Goal: Check status

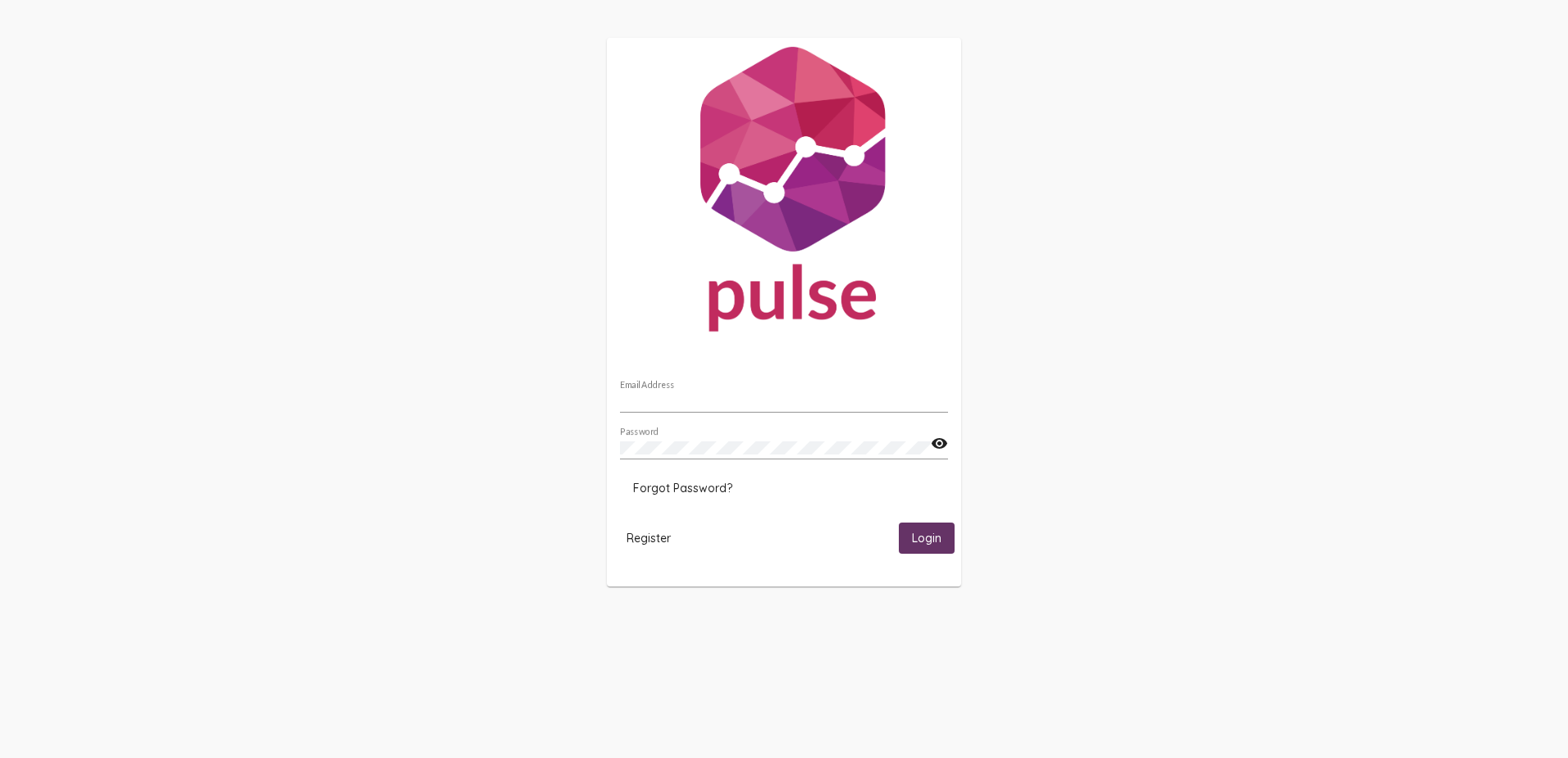
type input "[PERSON_NAME][EMAIL_ADDRESS][PERSON_NAME][DOMAIN_NAME]"
click at [928, 537] on span "Login" at bounding box center [926, 538] width 30 height 15
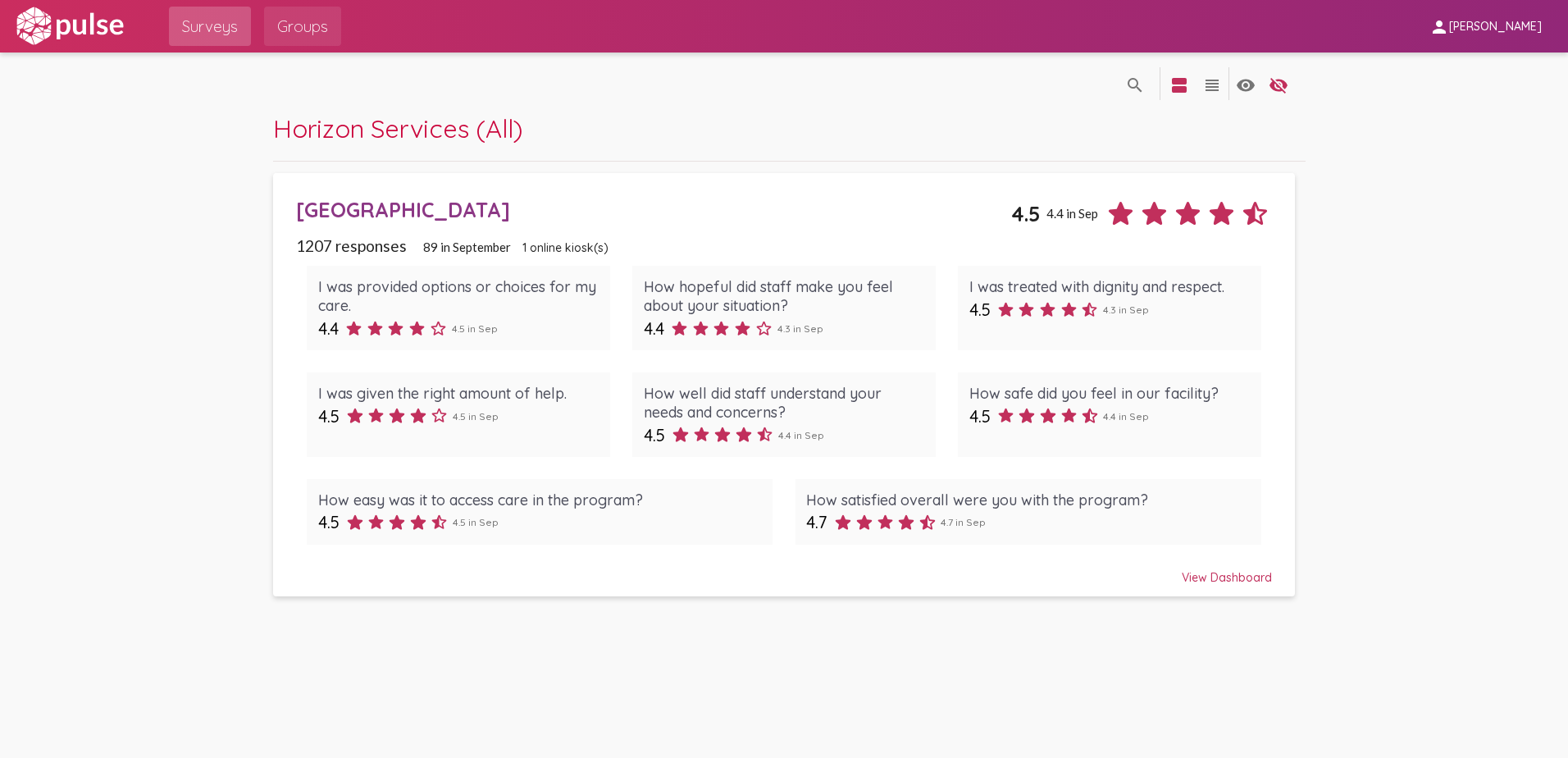
click at [311, 28] on span "Groups" at bounding box center [302, 26] width 51 height 30
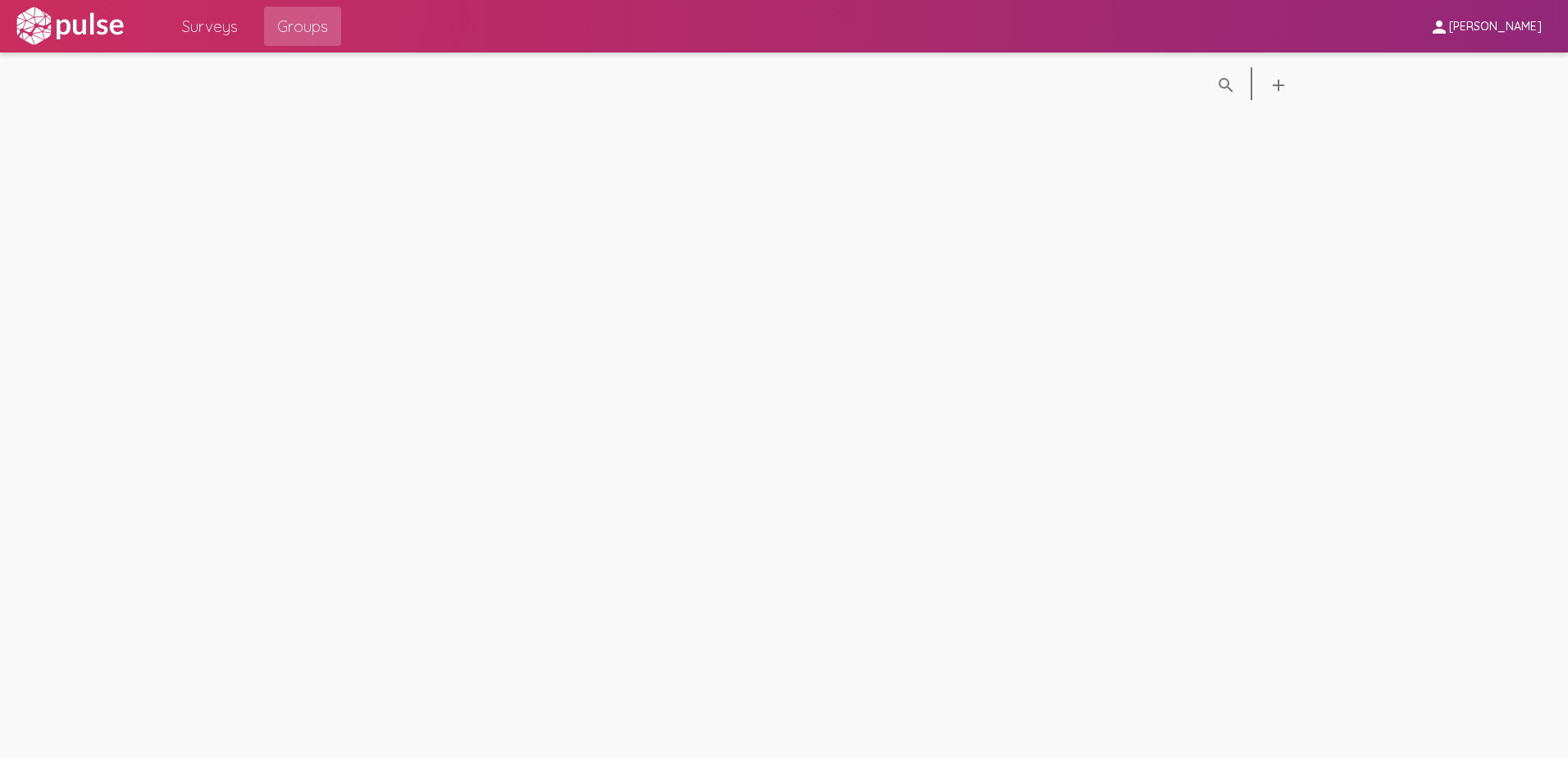
click at [203, 35] on span "Surveys" at bounding box center [210, 26] width 56 height 30
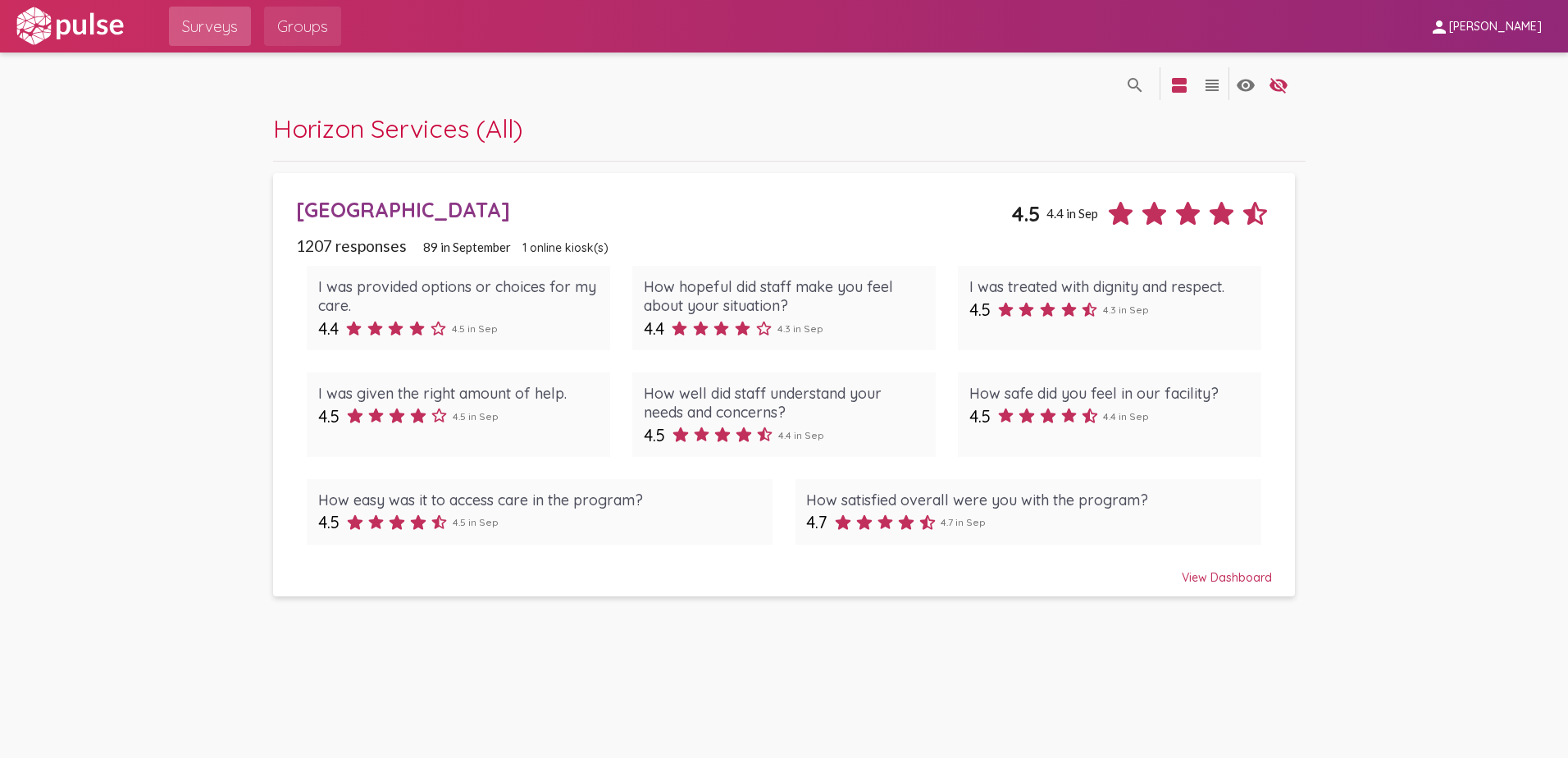
click at [298, 36] on span "Groups" at bounding box center [302, 26] width 51 height 30
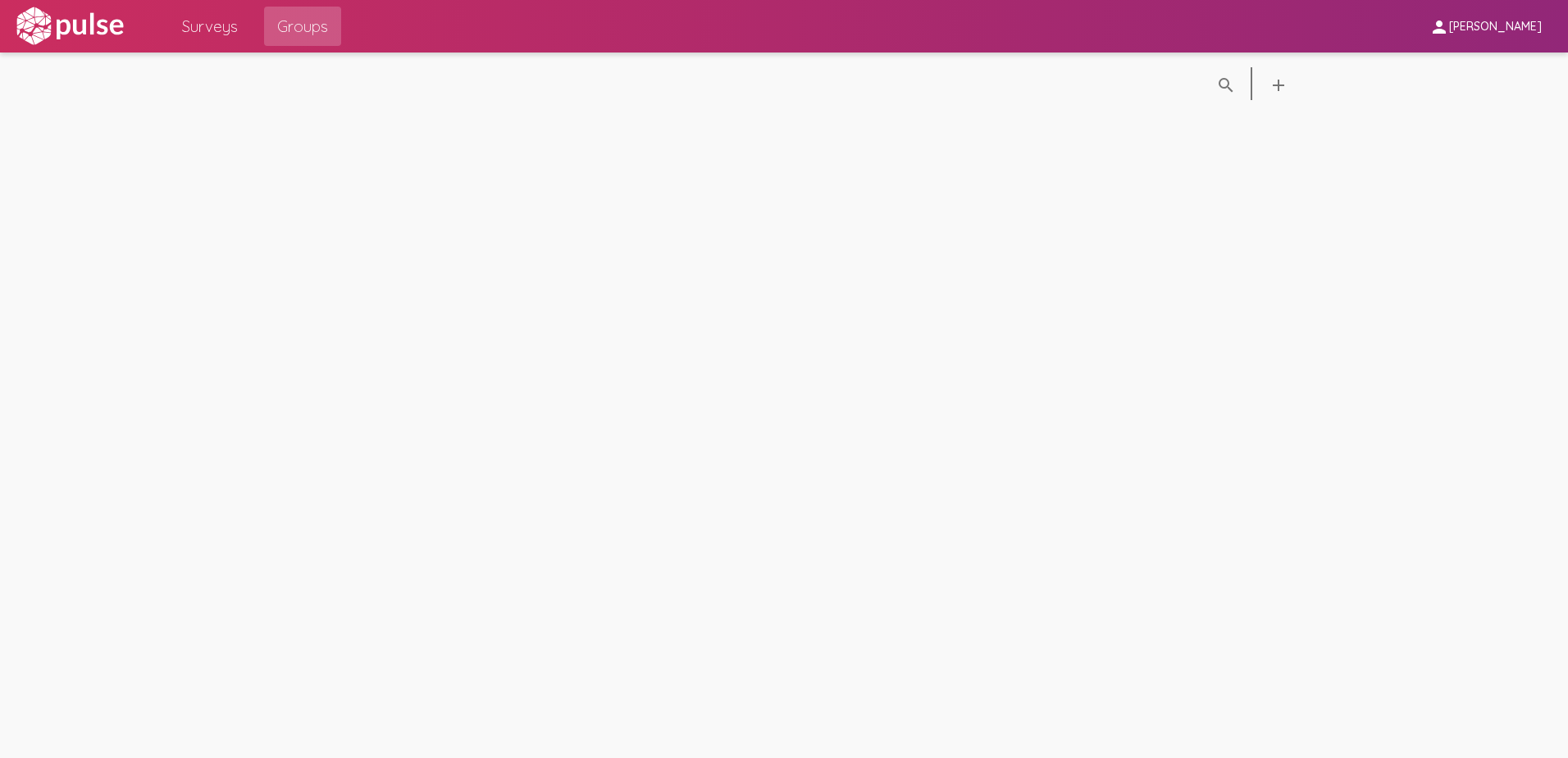
click at [216, 23] on span "Surveys" at bounding box center [210, 26] width 56 height 30
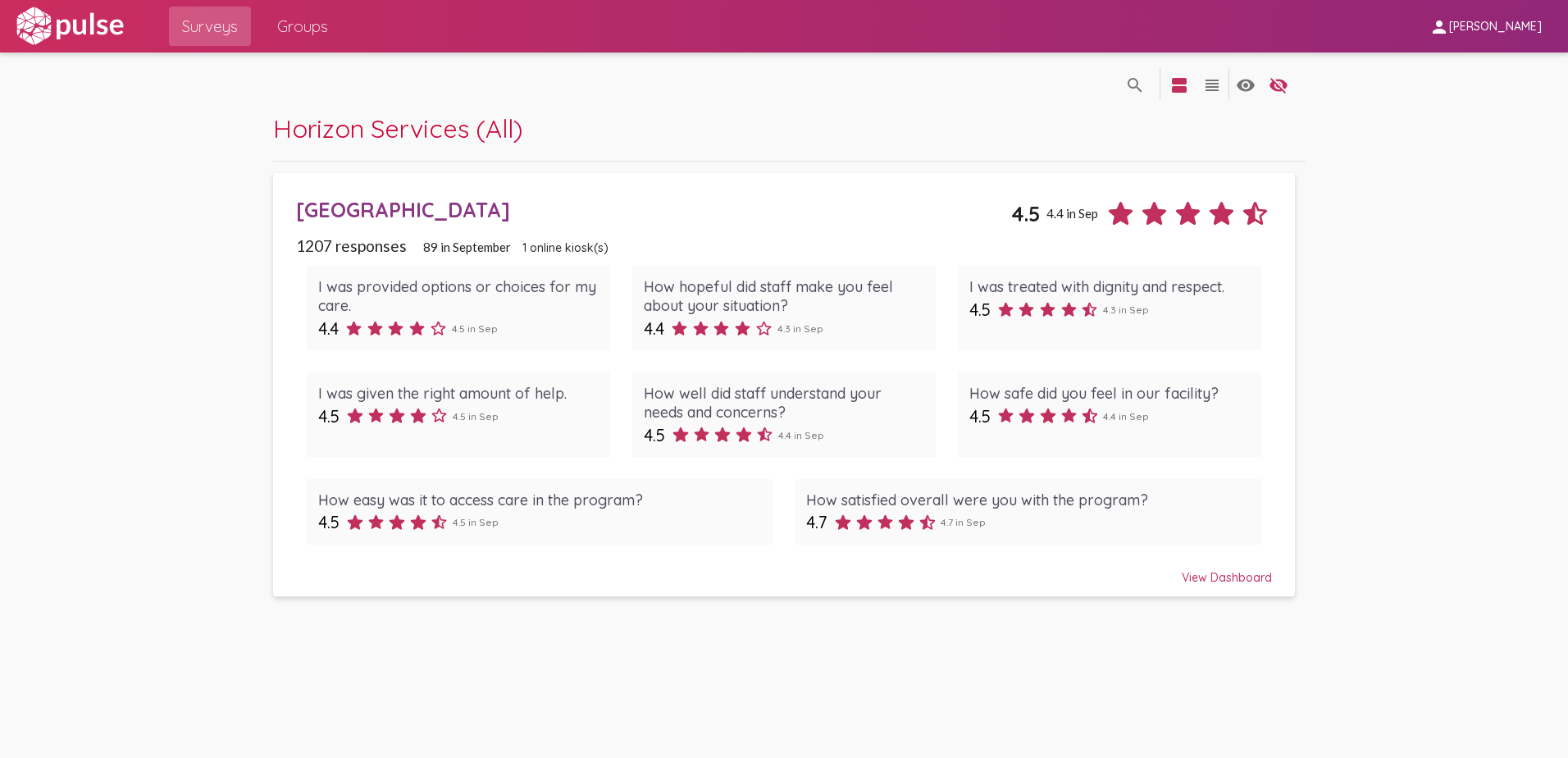
click at [445, 207] on div "[GEOGRAPHIC_DATA]" at bounding box center [654, 209] width 716 height 25
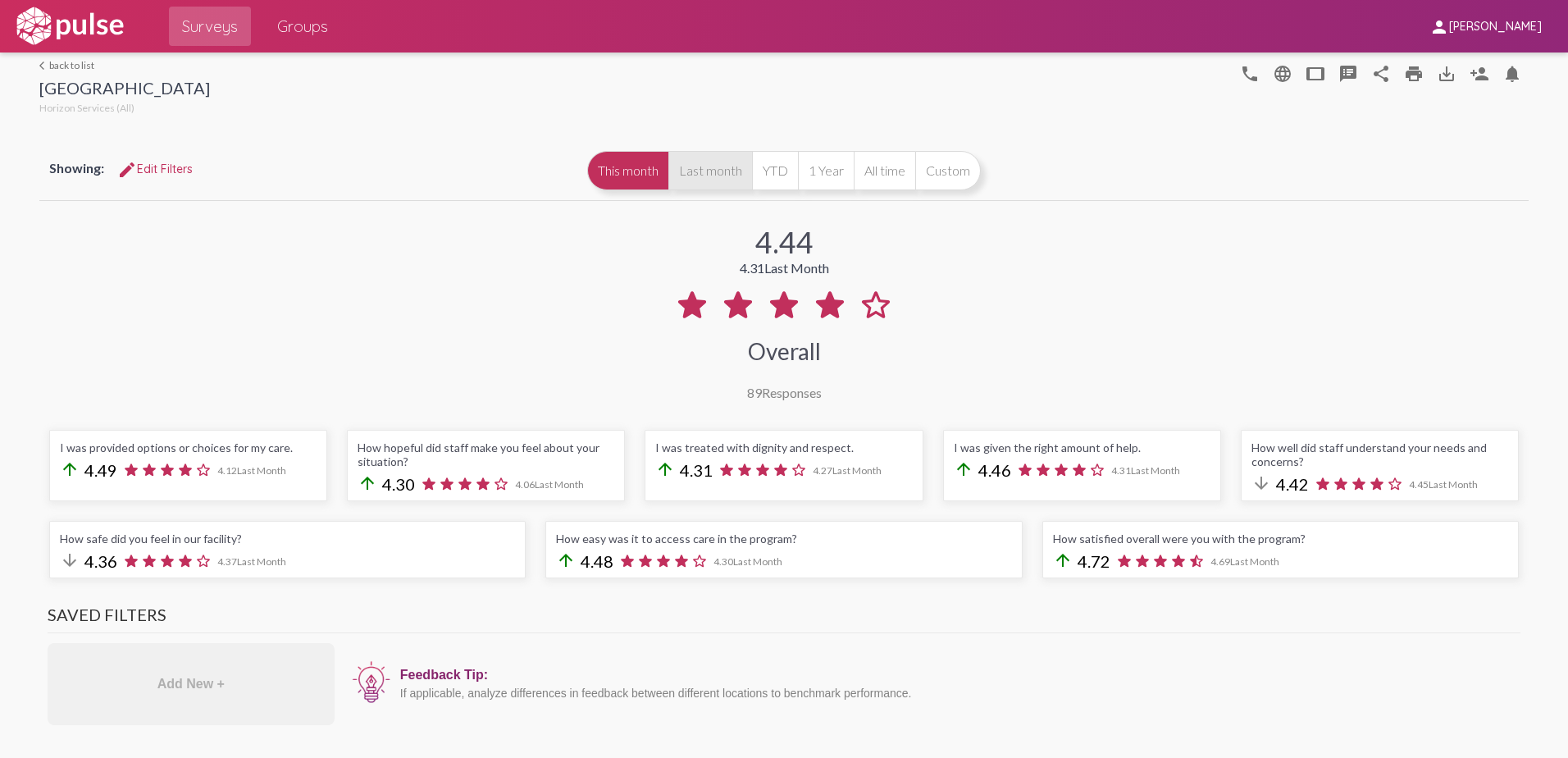
click at [708, 173] on button "Last month" at bounding box center [710, 170] width 83 height 39
click at [933, 168] on button "Custom" at bounding box center [948, 170] width 66 height 39
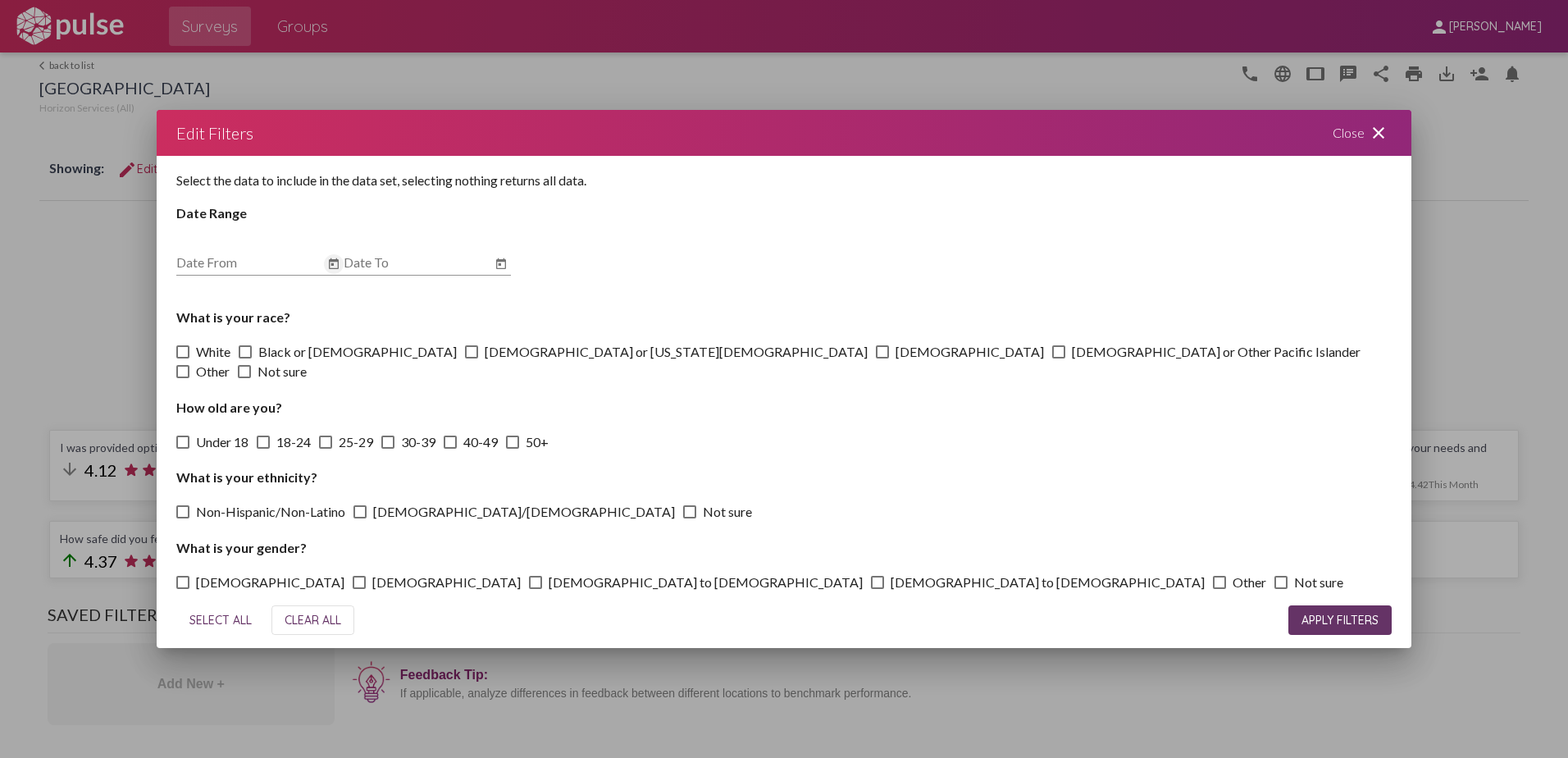
click at [335, 273] on icon "Open calendar" at bounding box center [333, 264] width 13 height 20
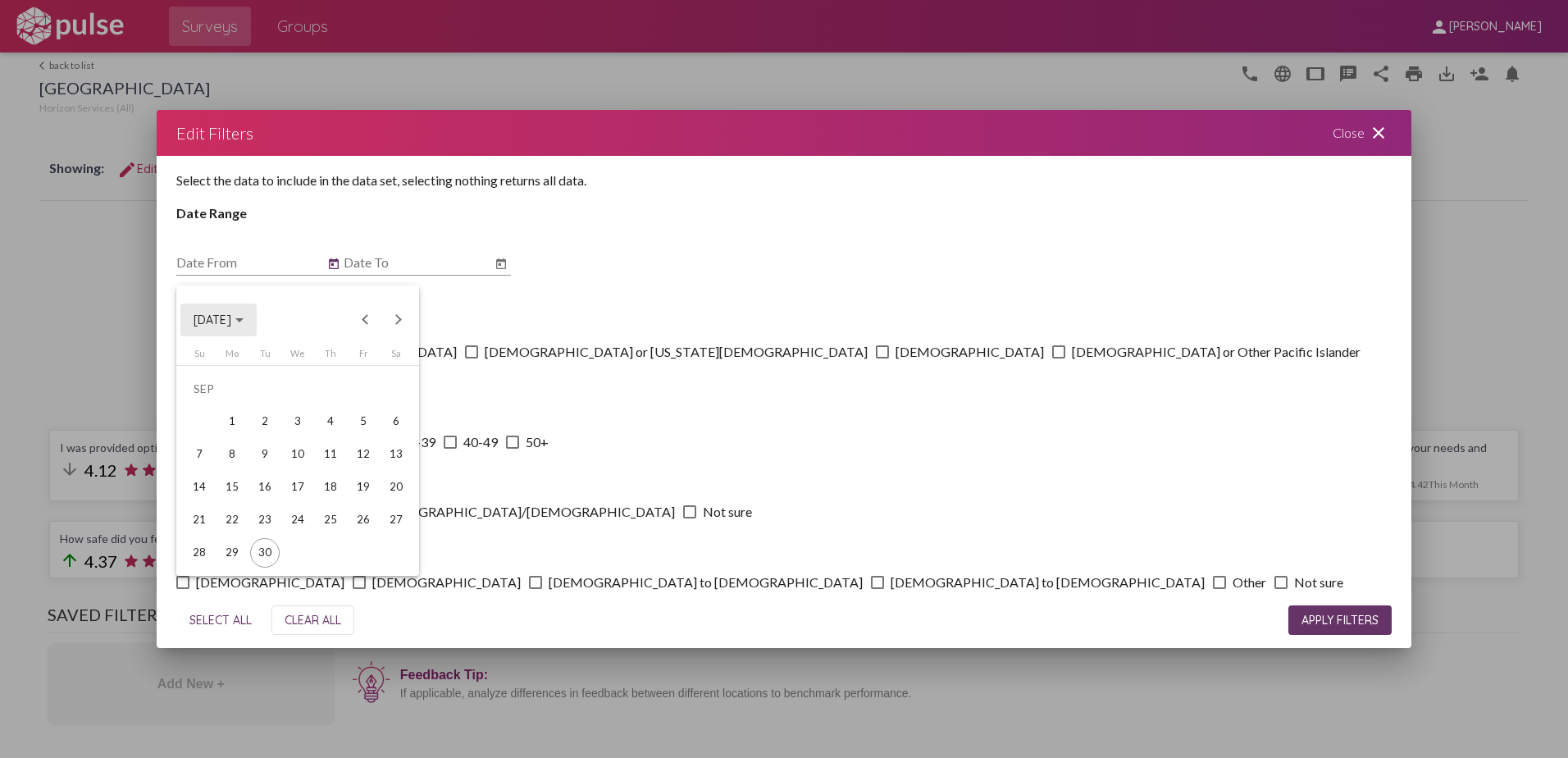
click at [244, 322] on span "[DATE]" at bounding box center [219, 319] width 50 height 15
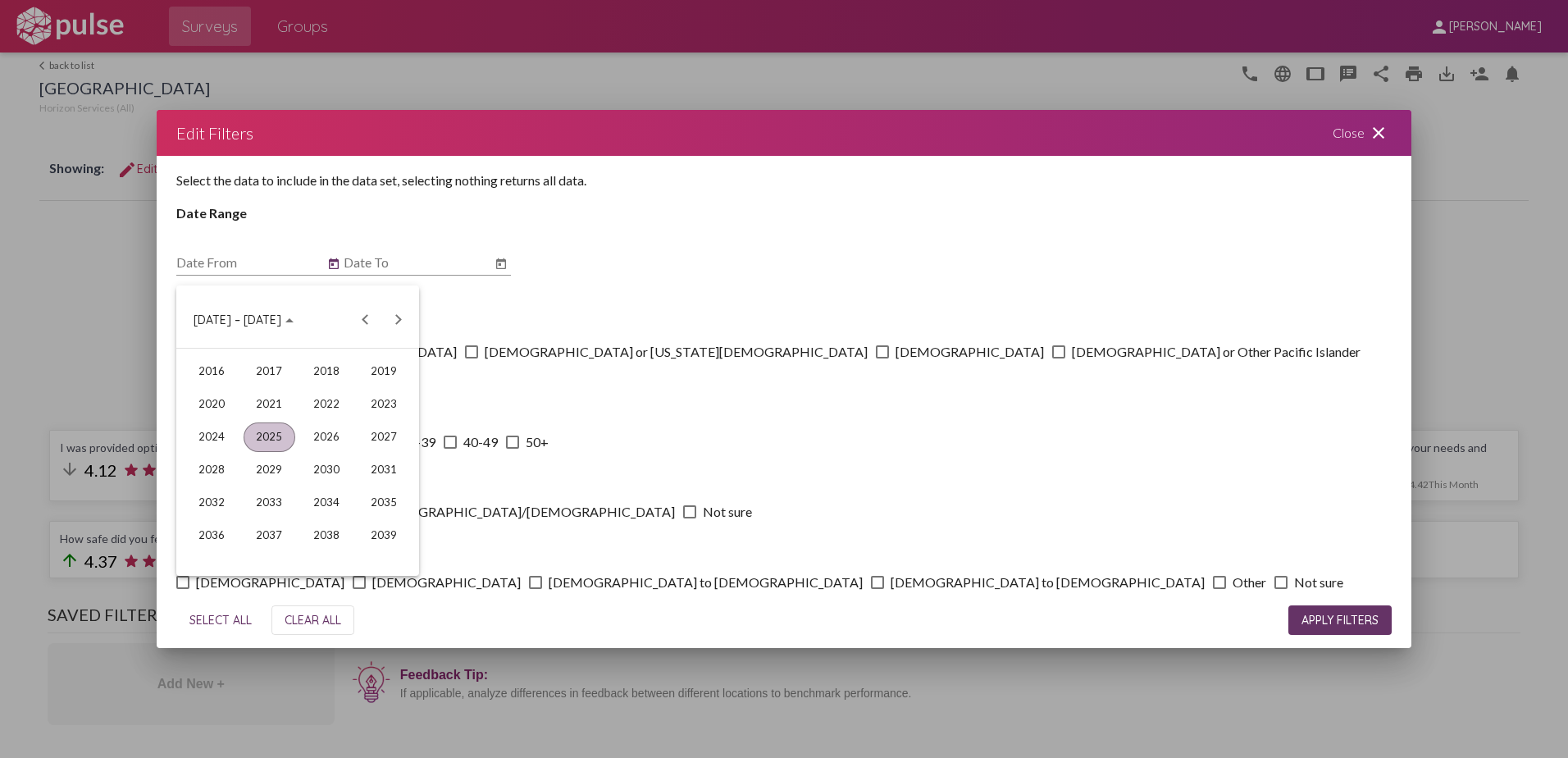
click at [260, 254] on div at bounding box center [784, 379] width 1568 height 758
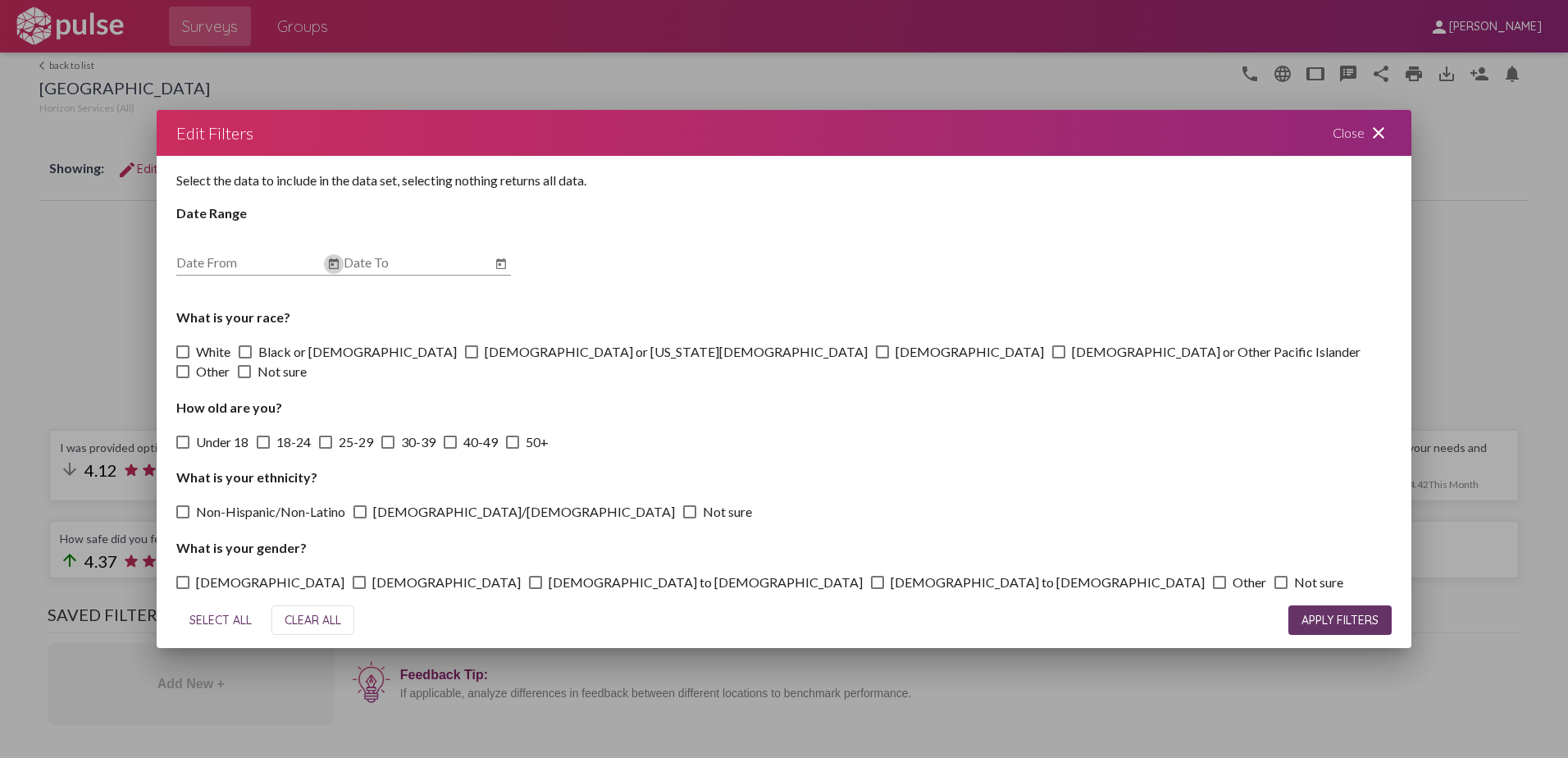
click at [333, 268] on icon "Open calendar" at bounding box center [333, 263] width 10 height 10
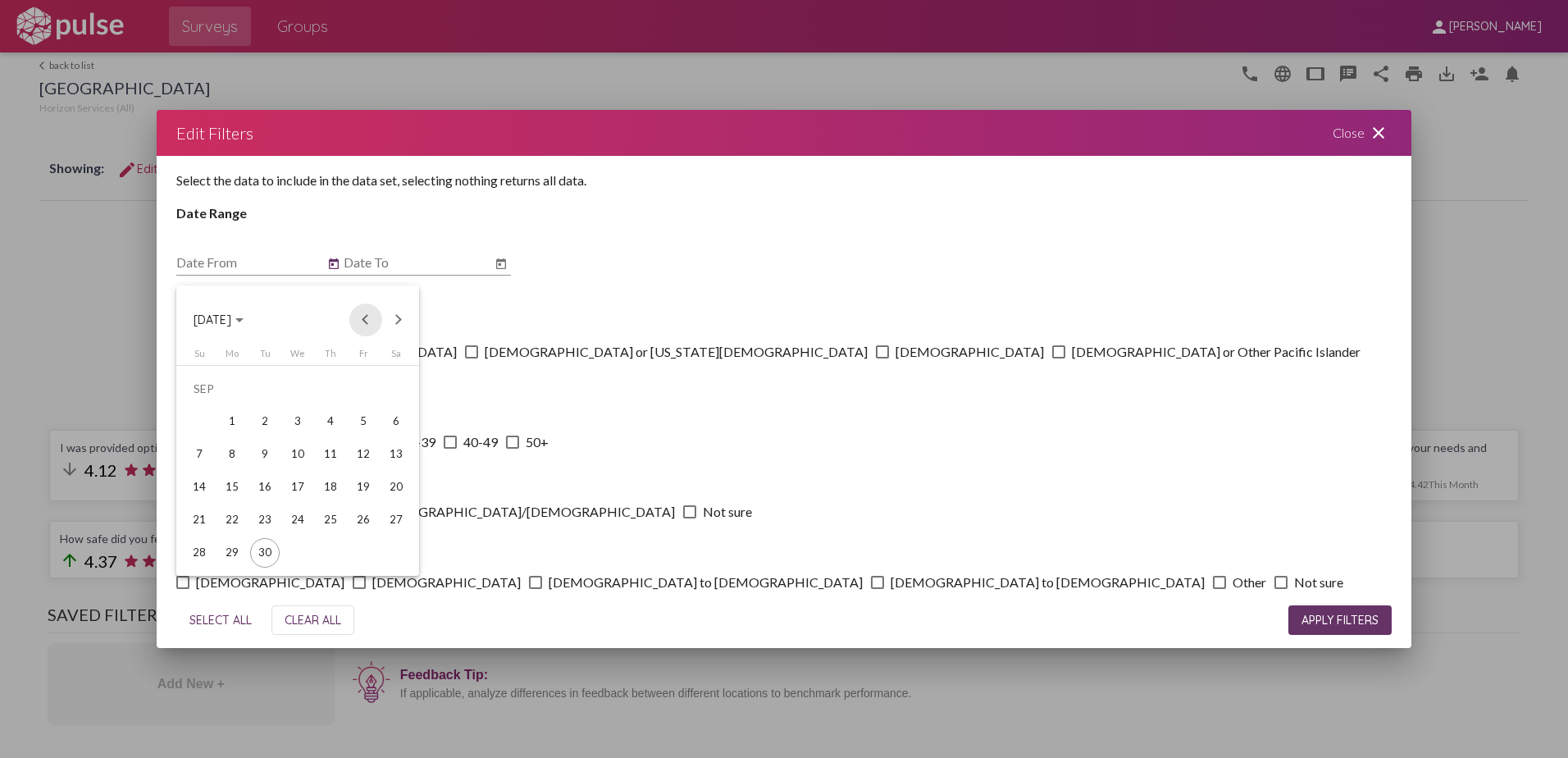
click at [364, 319] on button "Previous month" at bounding box center [366, 320] width 33 height 33
click at [366, 386] on div "1" at bounding box center [363, 389] width 30 height 30
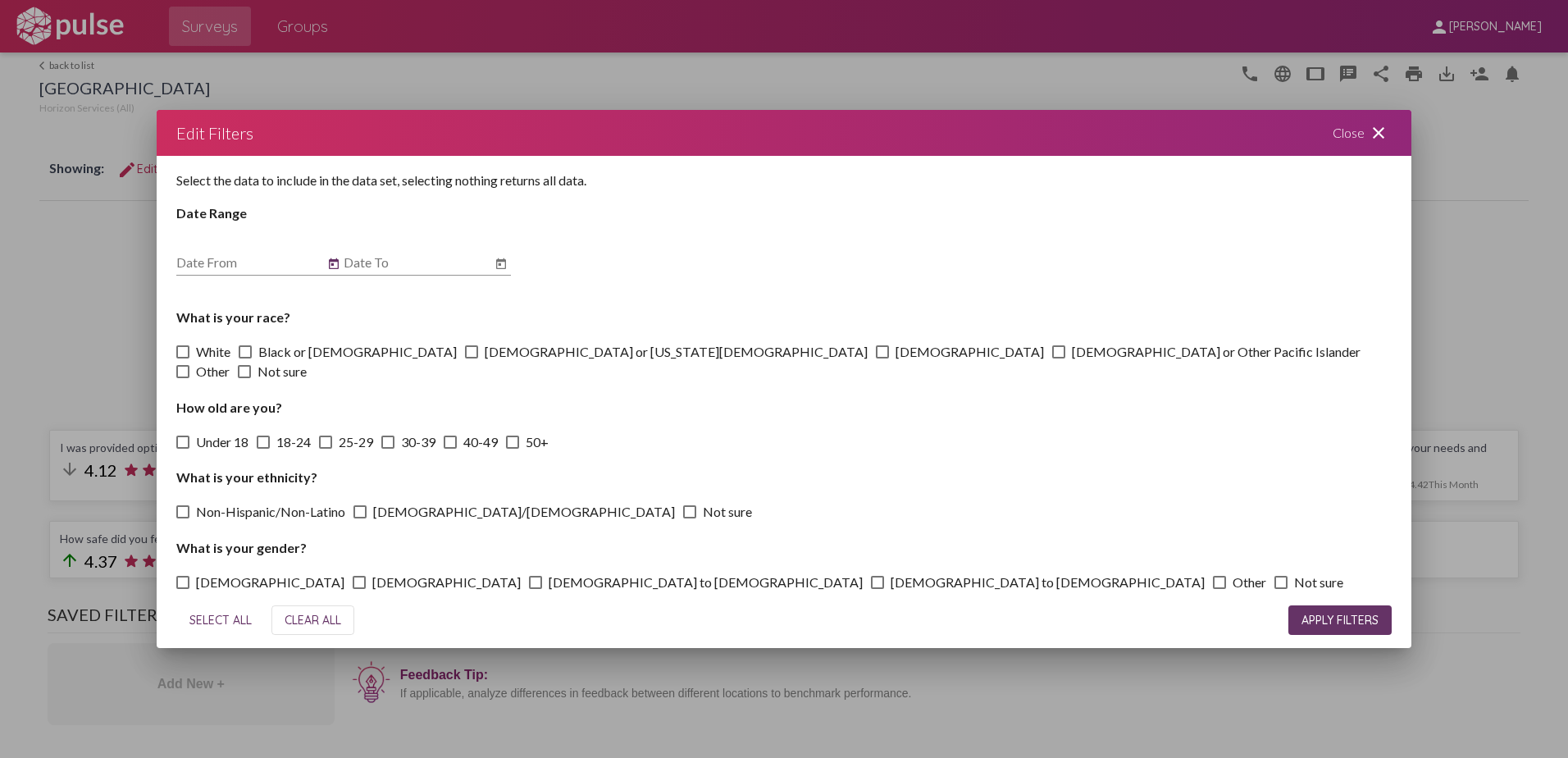
type input "[DATE]"
click at [501, 273] on icon "Open calendar" at bounding box center [501, 264] width 13 height 20
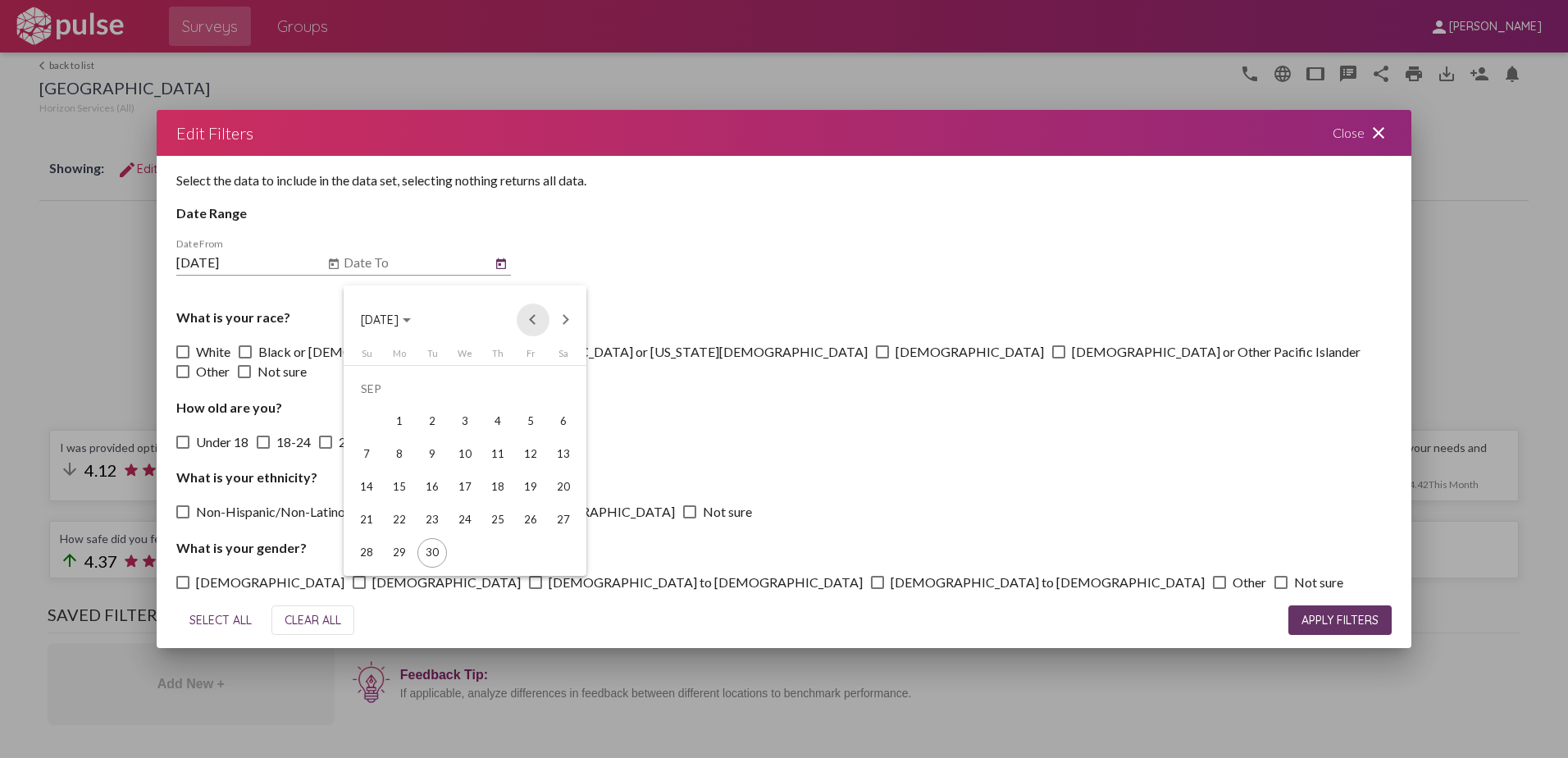
click at [529, 315] on button "Previous month" at bounding box center [533, 320] width 33 height 33
drag, startPoint x: 367, startPoint y: 552, endPoint x: 379, endPoint y: 547, distance: 13.0
click at [368, 551] on div "31" at bounding box center [366, 553] width 30 height 30
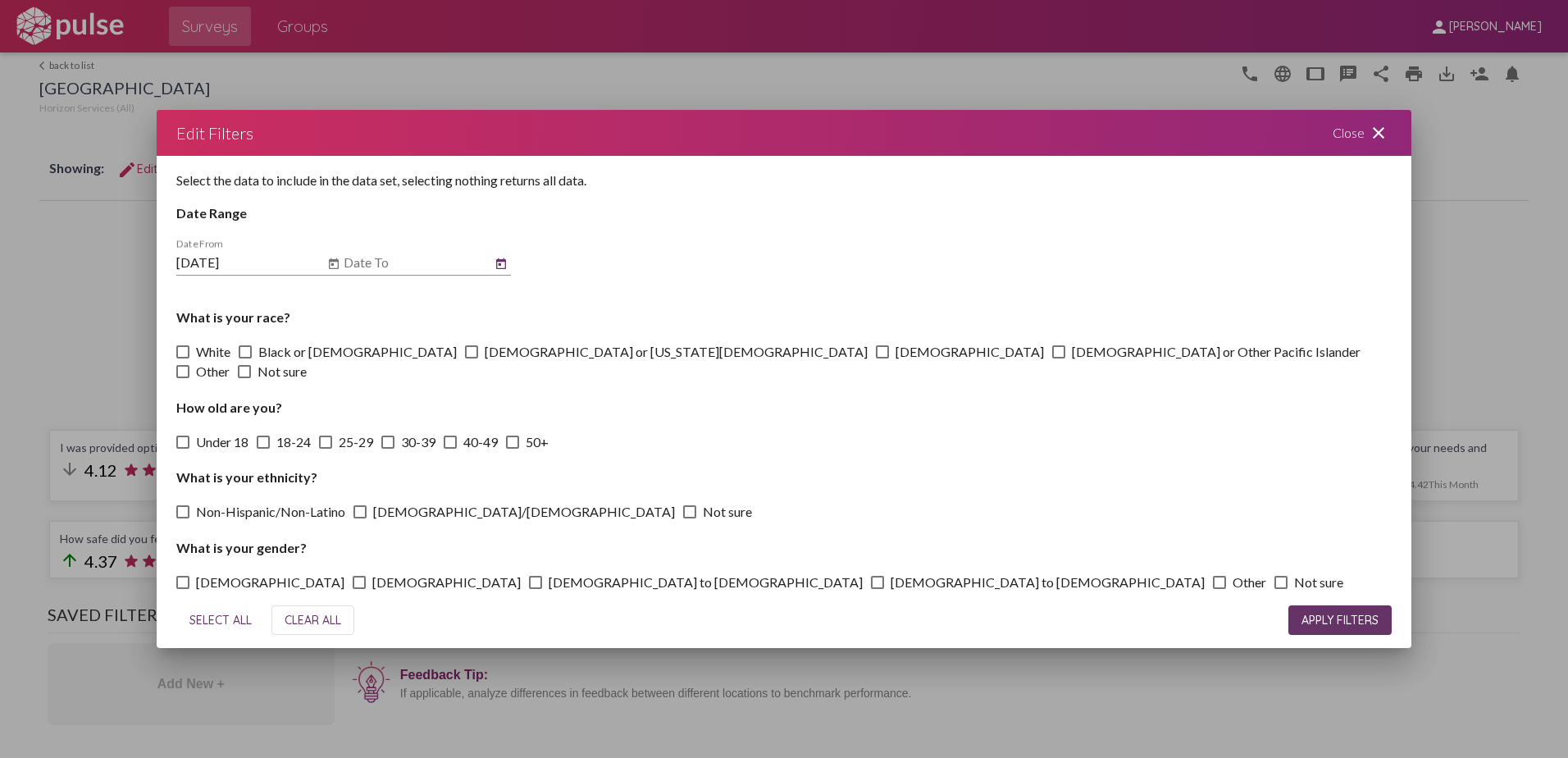
type input "[DATE]"
click at [1325, 613] on span "APPLY FILTERS" at bounding box center [1340, 620] width 77 height 15
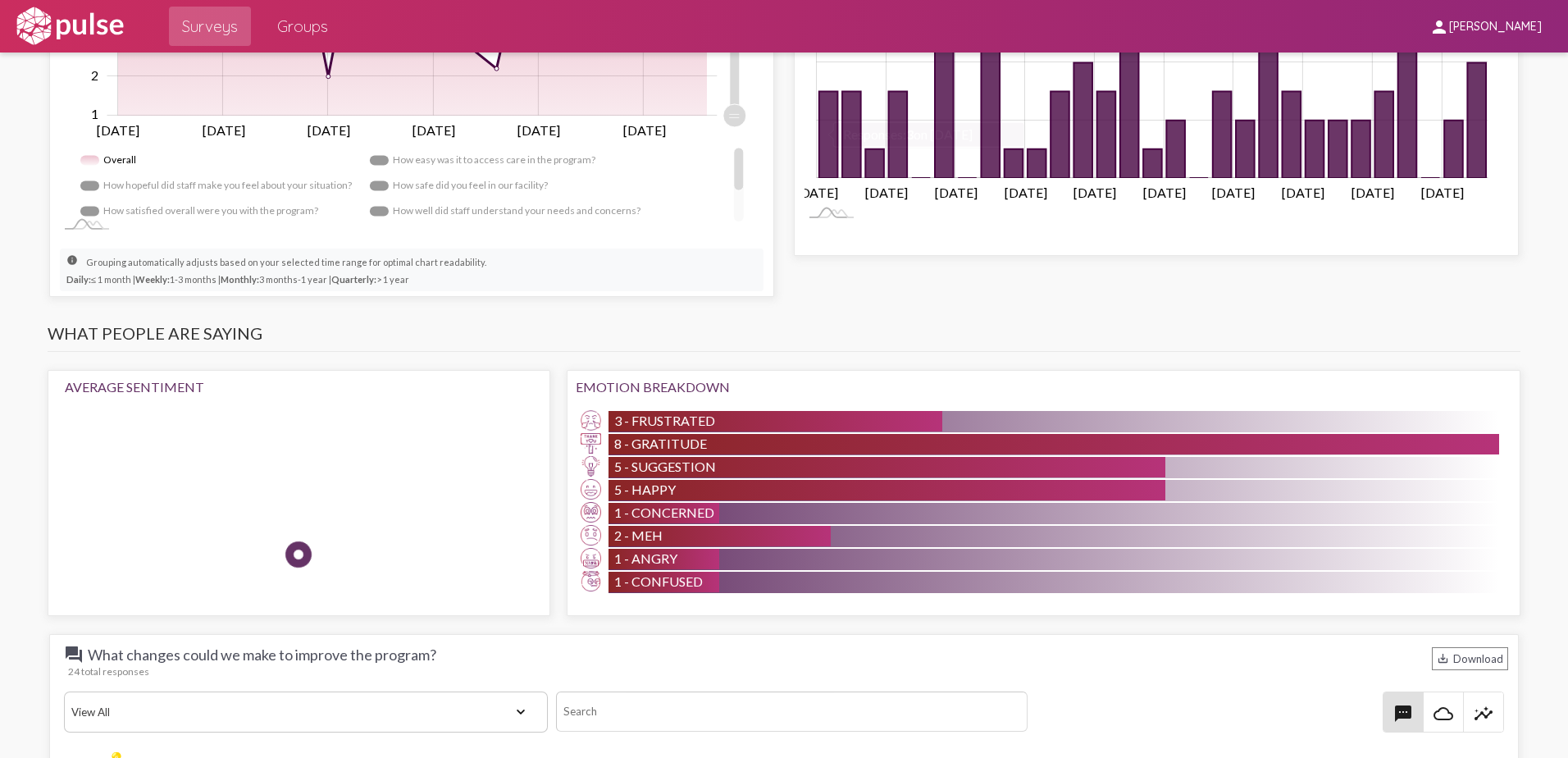
scroll to position [1559, 0]
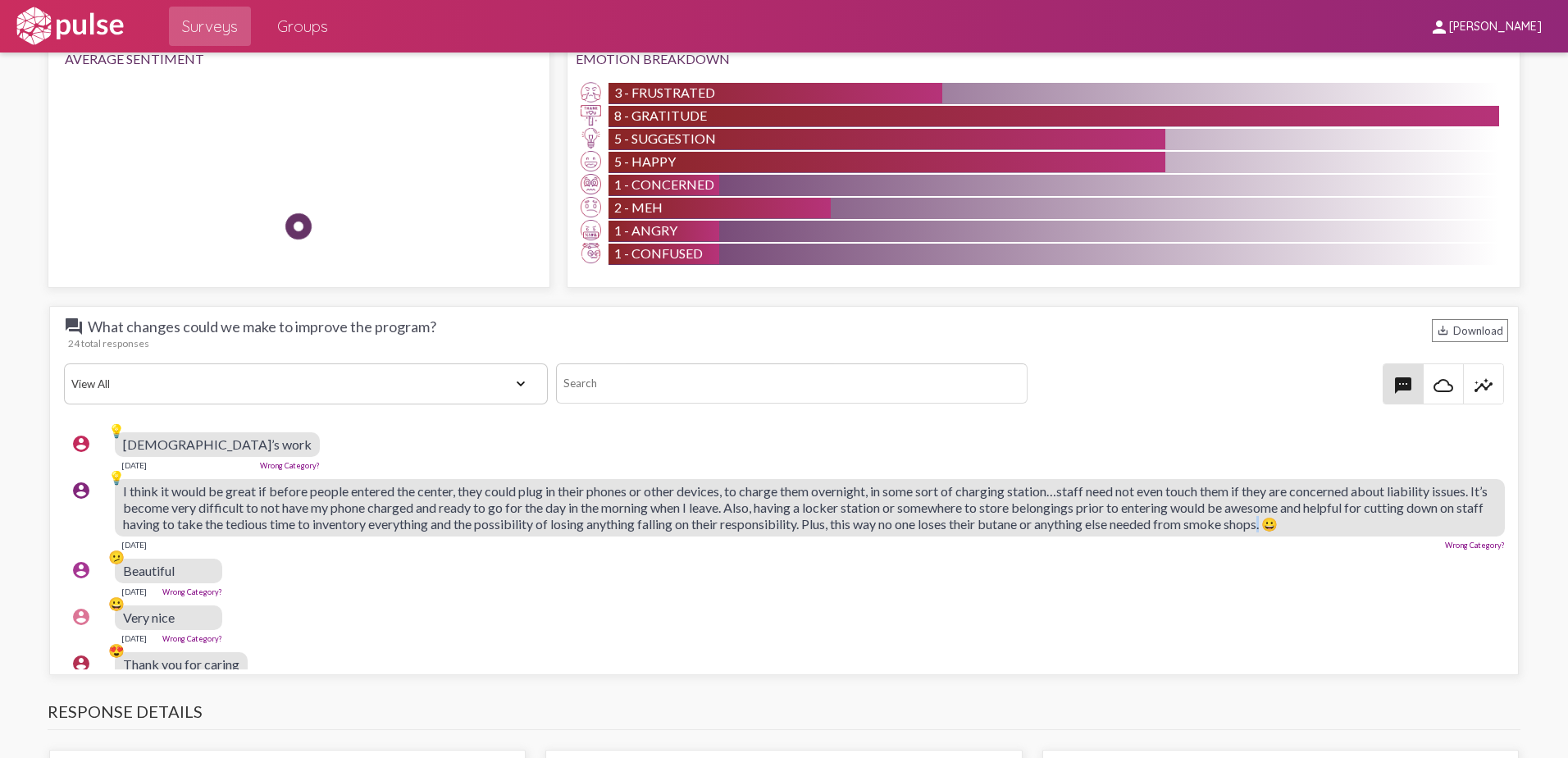
click at [1403, 526] on span "I think it would be great if before people entered the center, they could plug …" at bounding box center [806, 507] width 1365 height 49
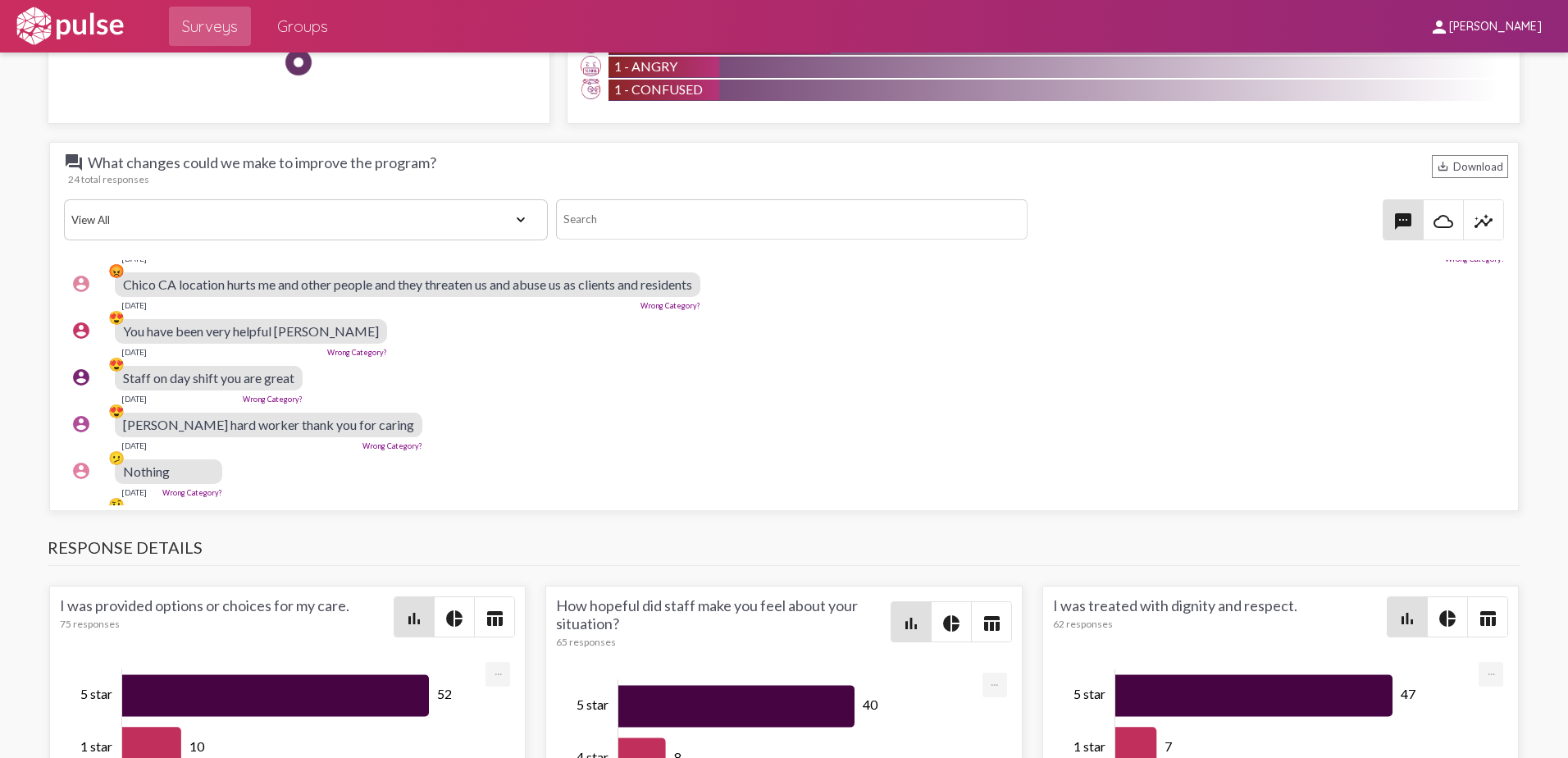
scroll to position [797, 0]
drag, startPoint x: 296, startPoint y: 378, endPoint x: 118, endPoint y: 377, distance: 178.0
click at [118, 377] on div "account_circle 😍 Staff on day shift you are great [DATE] Wrong Category?" at bounding box center [788, 386] width 1448 height 52
drag, startPoint x: 118, startPoint y: 377, endPoint x: 191, endPoint y: 378, distance: 73.0
copy div "😍 Staff on day shift you are great"
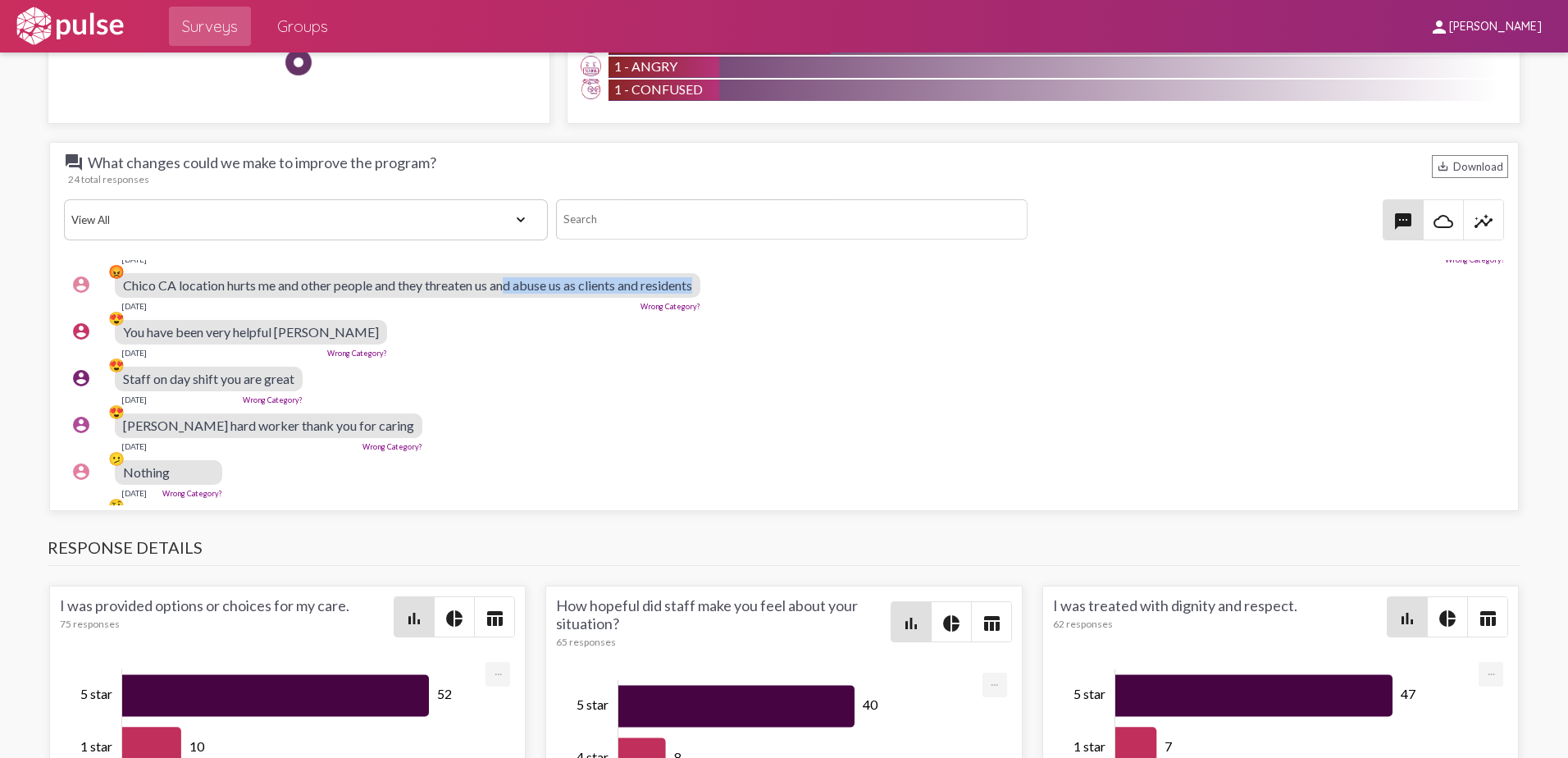
scroll to position [795, 0]
drag, startPoint x: 708, startPoint y: 284, endPoint x: 115, endPoint y: 283, distance: 593.0
click at [115, 283] on div "account_circle 😡 [GEOGRAPHIC_DATA] CA location hurts me and other people and th…" at bounding box center [788, 293] width 1448 height 52
copy div "😡 [GEOGRAPHIC_DATA] CA location hurts me and other people and they threaten us …"
